Goal: Task Accomplishment & Management: Use online tool/utility

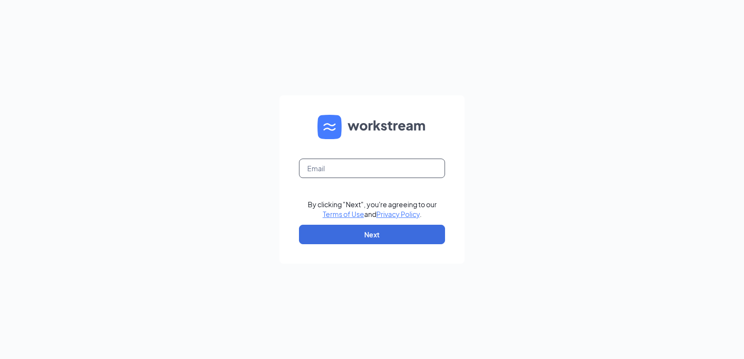
click at [351, 172] on input "text" at bounding box center [372, 168] width 146 height 19
type input "W"
click at [351, 172] on input "text" at bounding box center [372, 168] width 146 height 19
type input "[EMAIL_ADDRESS][DOMAIN_NAME]"
click at [360, 239] on button "Next" at bounding box center [372, 234] width 146 height 19
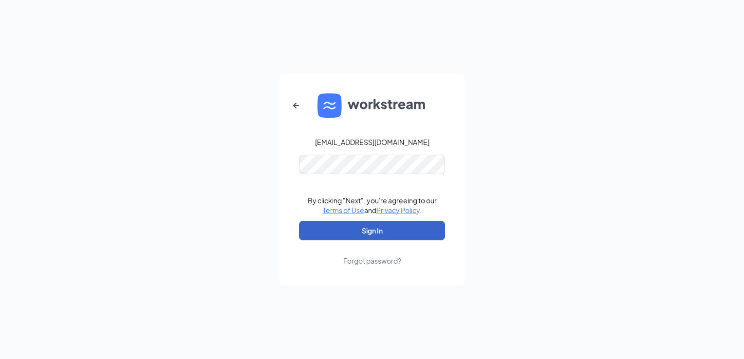
click at [387, 234] on button "Sign In" at bounding box center [372, 230] width 146 height 19
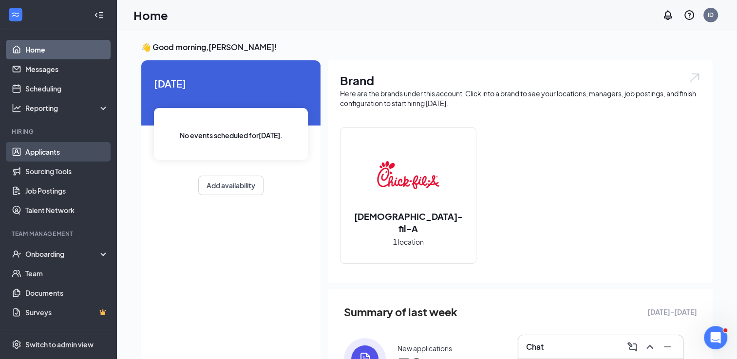
click at [73, 153] on link "Applicants" at bounding box center [66, 151] width 83 height 19
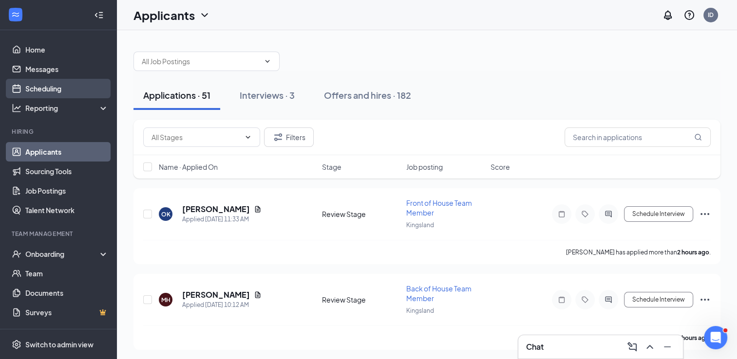
click at [48, 86] on link "Scheduling" at bounding box center [66, 88] width 83 height 19
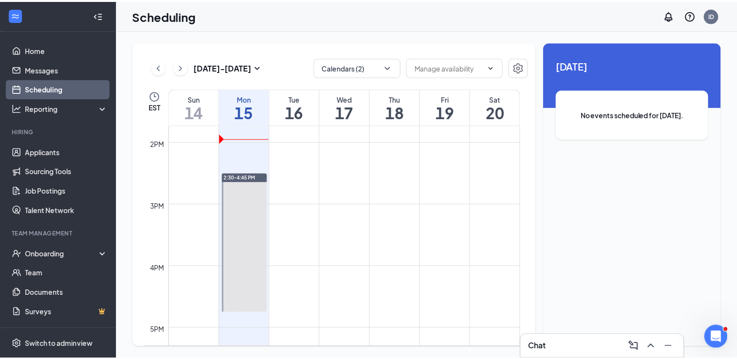
scroll to position [856, 0]
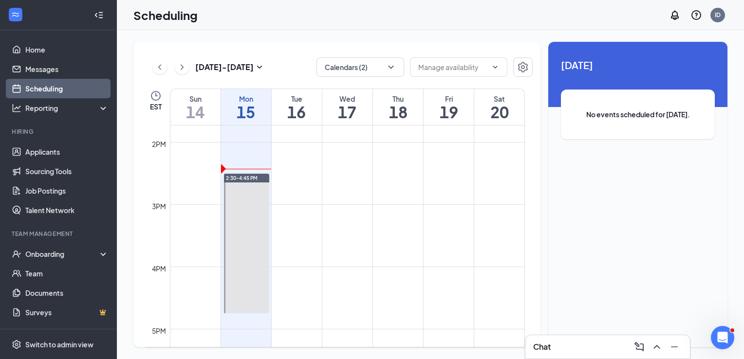
click at [53, 88] on link "Scheduling" at bounding box center [66, 88] width 83 height 19
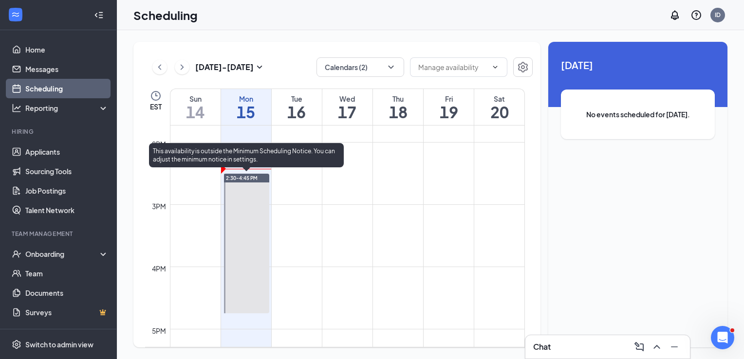
click at [236, 180] on span "2:30-4:45 PM" at bounding box center [242, 178] width 32 height 7
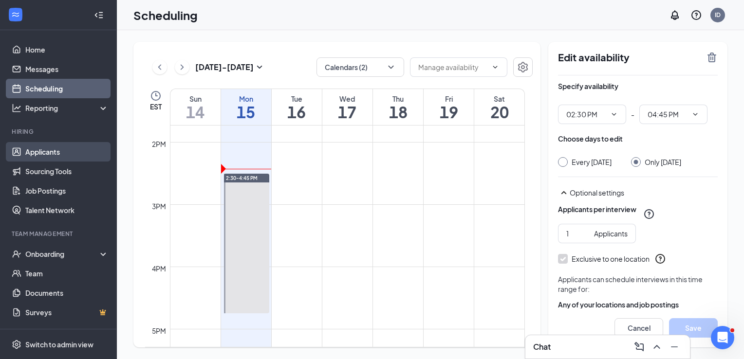
click at [51, 157] on link "Applicants" at bounding box center [66, 151] width 83 height 19
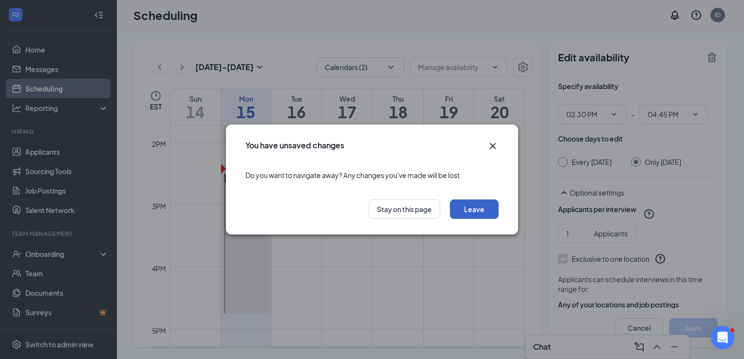
click at [457, 215] on button "Leave" at bounding box center [474, 209] width 49 height 19
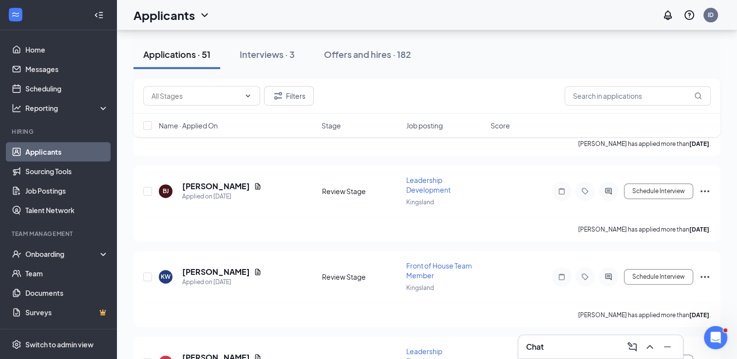
scroll to position [195, 0]
click at [259, 56] on div "Interviews · 3" at bounding box center [267, 54] width 55 height 12
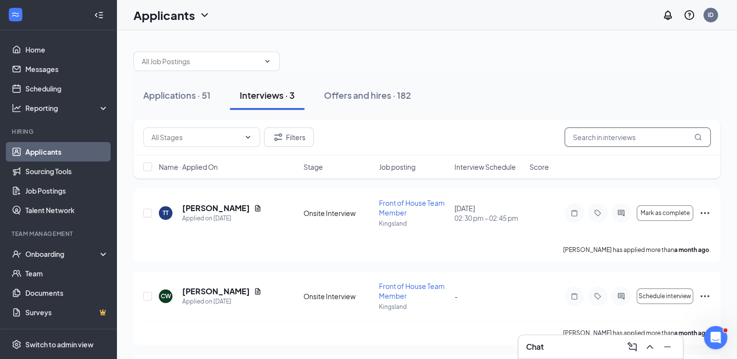
click at [596, 137] on input "text" at bounding box center [637, 137] width 146 height 19
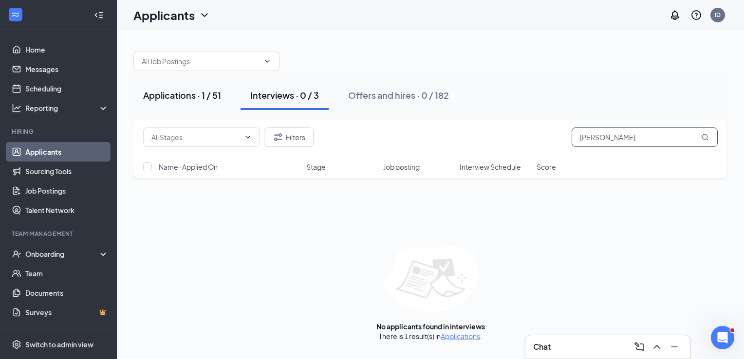
type input "amara jones"
click at [205, 96] on div "Applications · 1 / 51" at bounding box center [182, 95] width 78 height 12
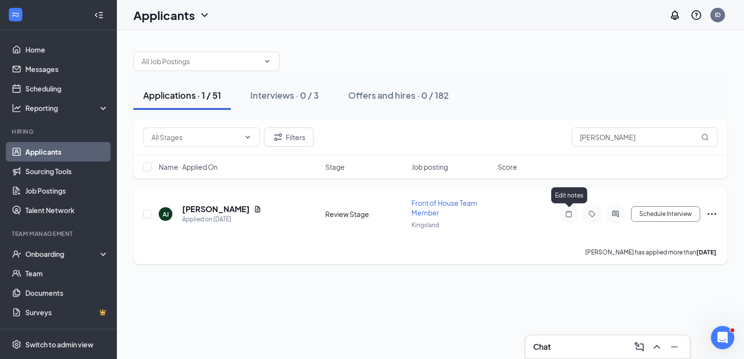
click at [567, 214] on icon "Note" at bounding box center [569, 214] width 12 height 8
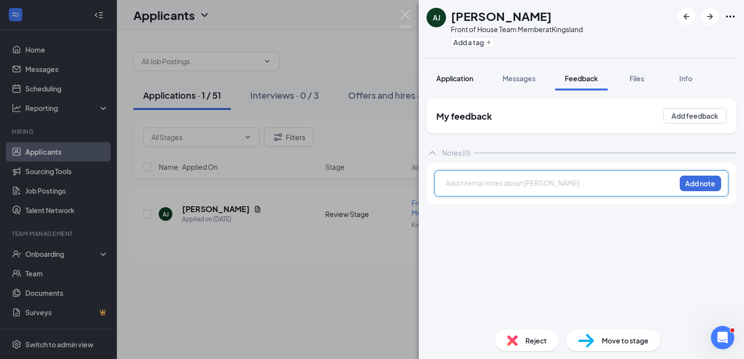
click at [454, 81] on span "Application" at bounding box center [454, 78] width 37 height 9
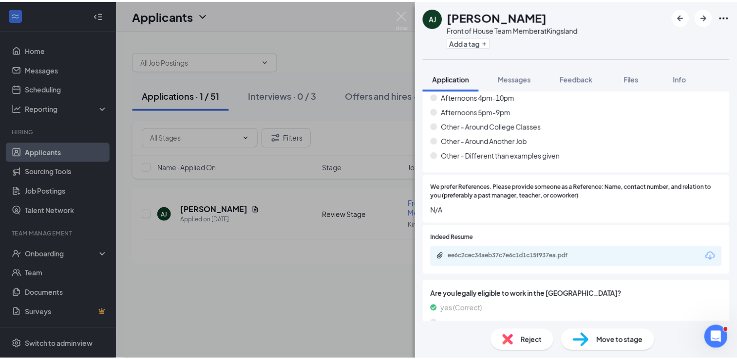
scroll to position [649, 0]
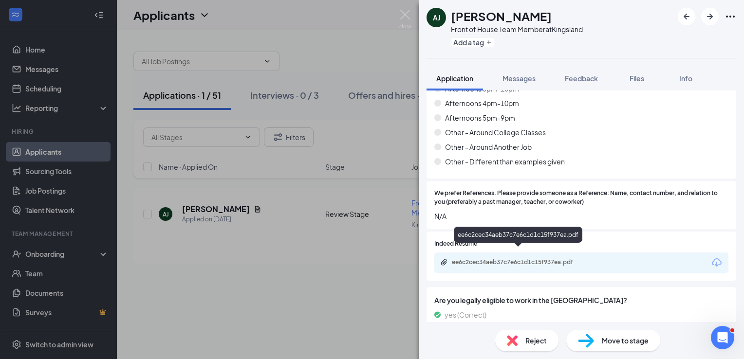
click at [539, 259] on div "ee6c2cec34aeb37c7e6c1d1c15f937ea.pdf" at bounding box center [520, 263] width 136 height 8
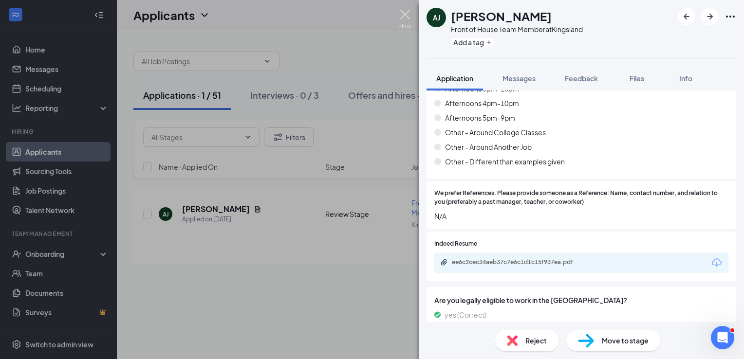
click at [406, 15] on img at bounding box center [405, 19] width 12 height 19
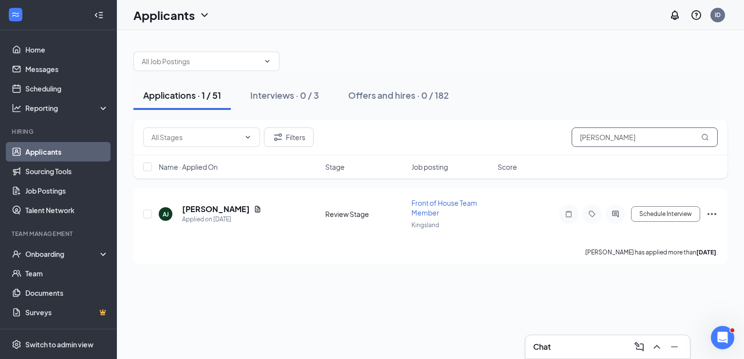
drag, startPoint x: 622, startPoint y: 138, endPoint x: 521, endPoint y: 138, distance: 101.3
click at [521, 138] on div "Filters amara jones" at bounding box center [430, 137] width 575 height 19
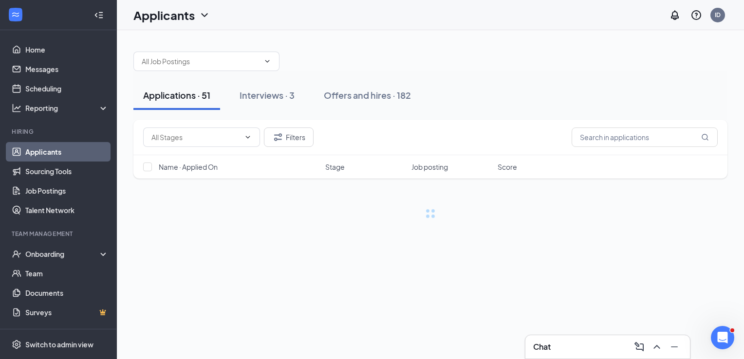
click at [521, 138] on div "Filters" at bounding box center [430, 137] width 575 height 19
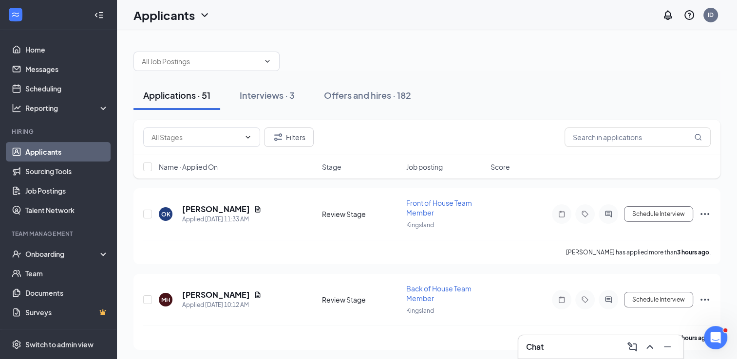
click at [354, 129] on div "Filters" at bounding box center [426, 137] width 567 height 19
click at [46, 270] on link "Team" at bounding box center [66, 273] width 83 height 19
